Goal: Transaction & Acquisition: Download file/media

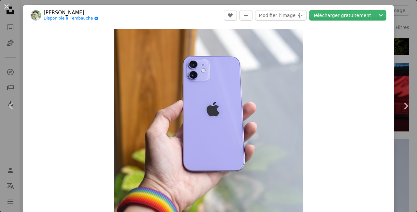
scroll to position [125, 0]
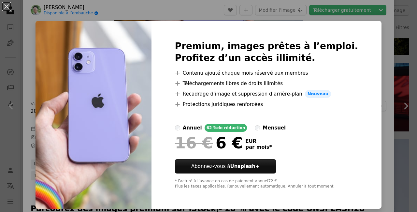
click at [363, 71] on div "Premium, images prêtes à l’emploi. Profitez d’un accès illimité. A plus sign Co…" at bounding box center [267, 115] width 230 height 188
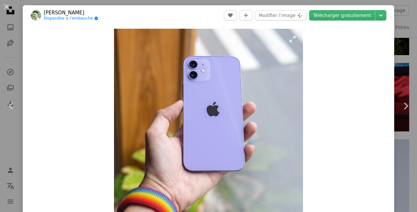
click at [220, 63] on img "Zoom sur cette image" at bounding box center [208, 123] width 189 height 189
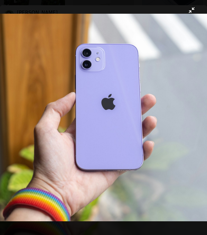
click at [132, 129] on img "Zoom arrière sur cette image" at bounding box center [103, 117] width 207 height 207
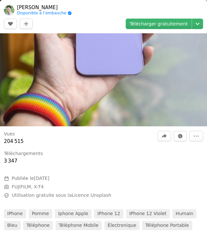
scroll to position [202, 0]
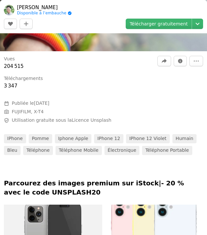
click at [132, 166] on div at bounding box center [103, 166] width 207 height 23
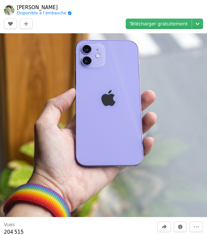
scroll to position [43, 0]
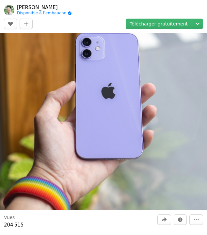
click at [110, 94] on img at bounding box center [103, 106] width 207 height 207
click at [159, 26] on link "Télécharger gratuitement" at bounding box center [158, 24] width 66 height 10
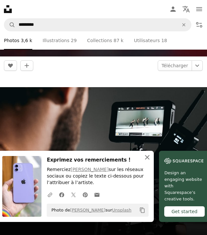
click at [145, 158] on icon "button" at bounding box center [147, 157] width 5 height 5
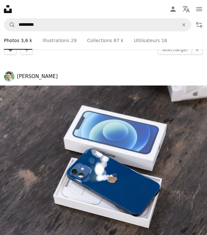
scroll to position [2999, 0]
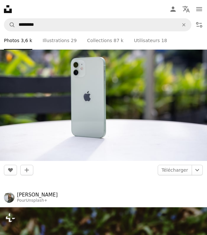
click at [130, 91] on img at bounding box center [103, 92] width 207 height 138
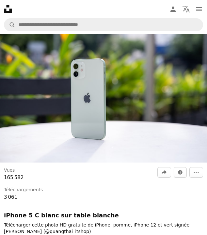
scroll to position [45, 0]
